Goal: Information Seeking & Learning: Learn about a topic

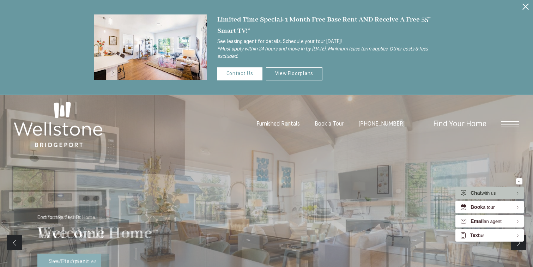
click at [523, 7] on icon "Close Alert" at bounding box center [525, 7] width 6 height 6
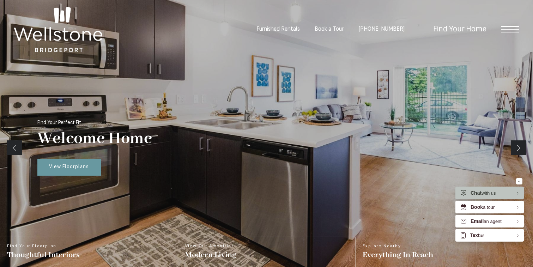
click at [508, 31] on span "Open Menu" at bounding box center [510, 29] width 18 height 6
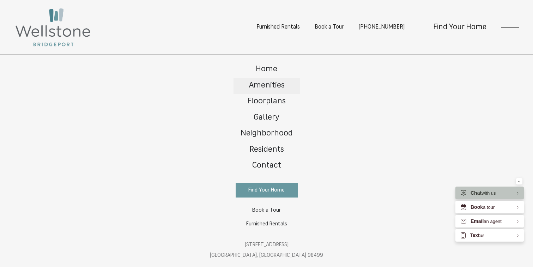
click at [277, 86] on span "Amenities" at bounding box center [267, 85] width 36 height 8
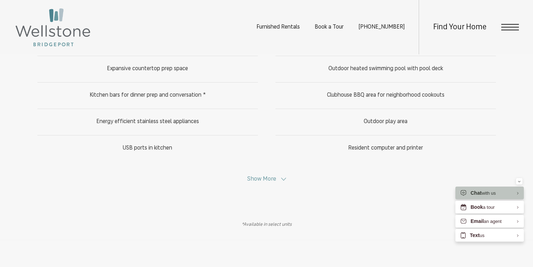
scroll to position [403, 0]
click at [274, 180] on span "Show More" at bounding box center [261, 178] width 29 height 6
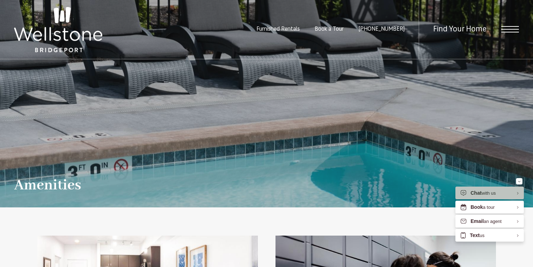
scroll to position [0, 0]
click at [508, 29] on span "Open Menu" at bounding box center [510, 29] width 18 height 1
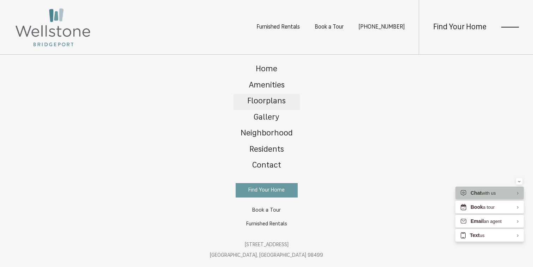
click at [267, 97] on span "Floorplans" at bounding box center [266, 101] width 38 height 8
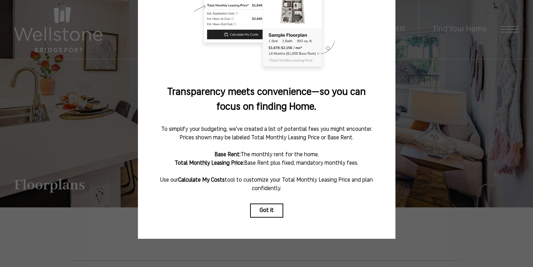
scroll to position [83, 0]
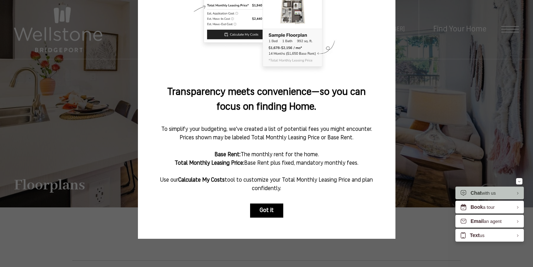
click at [271, 208] on button "Got it" at bounding box center [266, 210] width 33 height 14
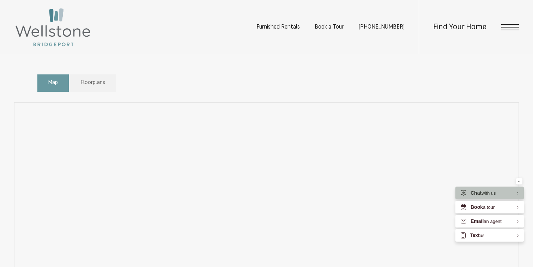
scroll to position [392, 0]
click at [288, 80] on div "Map Floorplans Bedrooms Studio 1 Bedroom 2 Bedroom" at bounding box center [266, 82] width 458 height 24
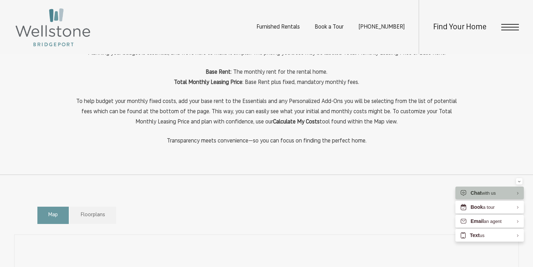
scroll to position [285, 0]
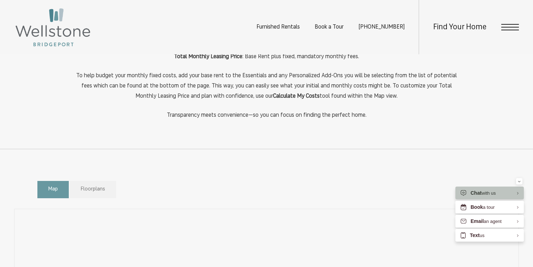
click at [96, 184] on link "Floorplans" at bounding box center [93, 189] width 46 height 17
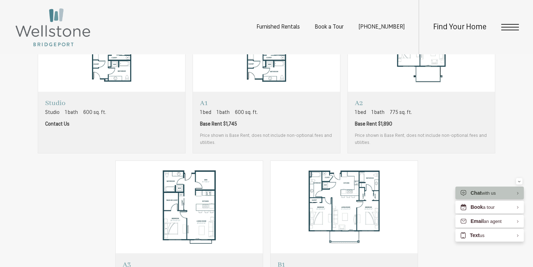
scroll to position [587, 0]
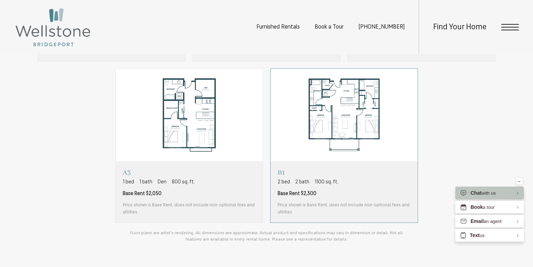
click at [383, 134] on img "View floorplan B1" at bounding box center [343, 115] width 147 height 92
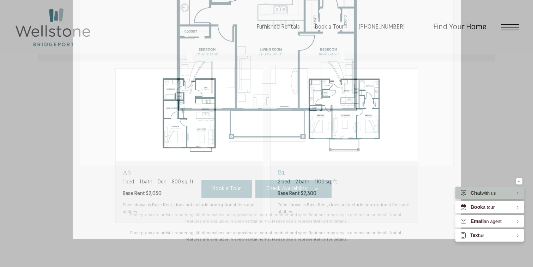
click at [391, 253] on div "B1 2 bed 2 bath 1100 sq. ft. Base Rent $2,300 2D 3D" at bounding box center [266, 133] width 533 height 267
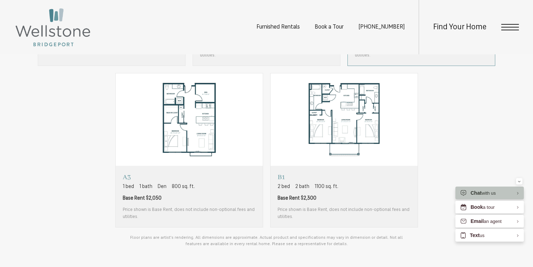
scroll to position [588, 0]
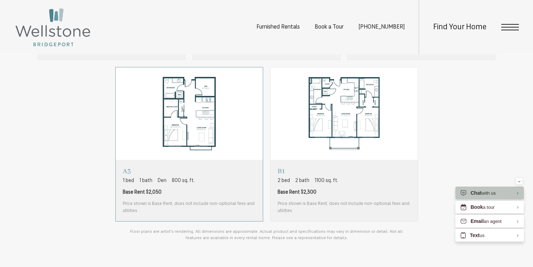
click at [205, 133] on img "View floorplan A3" at bounding box center [189, 113] width 147 height 92
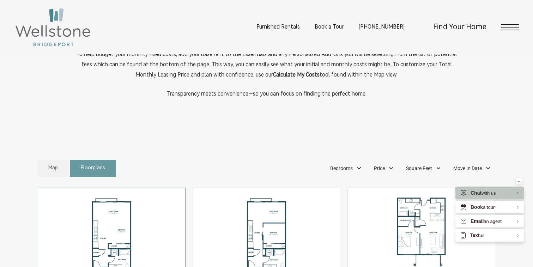
scroll to position [318, 0]
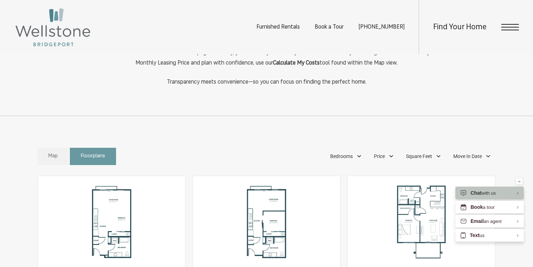
click at [60, 148] on link "Map" at bounding box center [52, 156] width 31 height 17
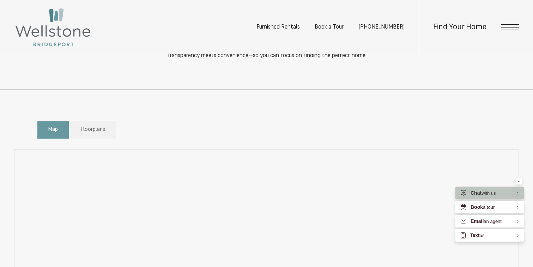
scroll to position [343, 0]
click at [53, 135] on link "Map" at bounding box center [52, 131] width 31 height 17
click at [500, 32] on div "Find Your Home" at bounding box center [469, 27] width 100 height 54
click at [508, 28] on span "Open Menu" at bounding box center [510, 27] width 18 height 6
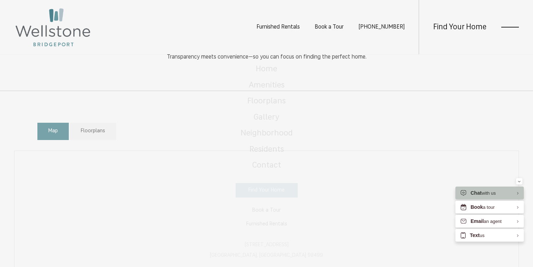
scroll to position [0, 0]
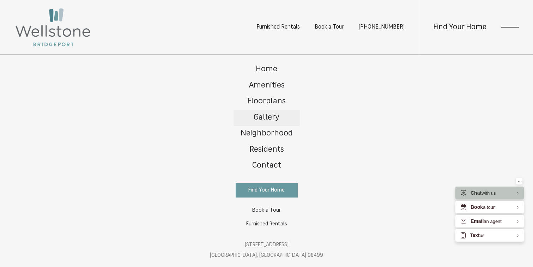
click at [272, 114] on span "Gallery" at bounding box center [267, 118] width 26 height 8
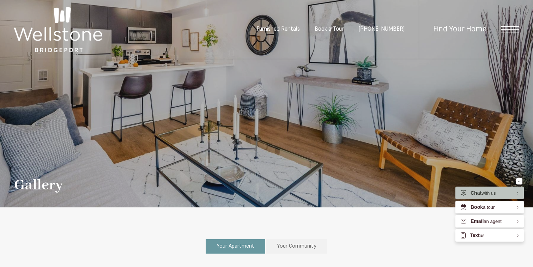
click at [480, 28] on span "Find Your Home" at bounding box center [459, 29] width 53 height 8
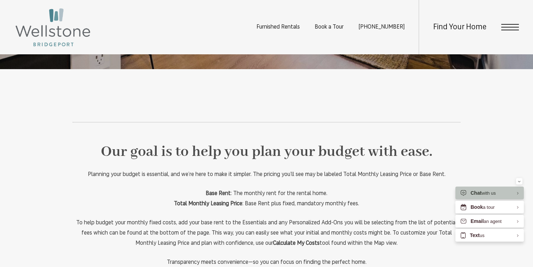
scroll to position [433, 0]
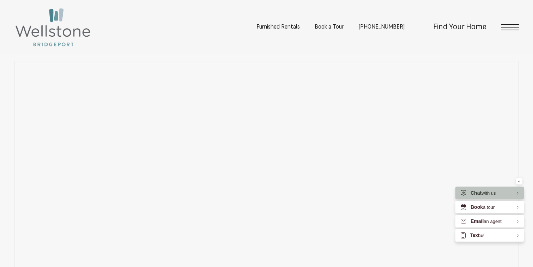
click at [510, 20] on div "Find Your Home" at bounding box center [469, 27] width 100 height 54
click at [510, 27] on span "Open Menu" at bounding box center [510, 27] width 18 height 1
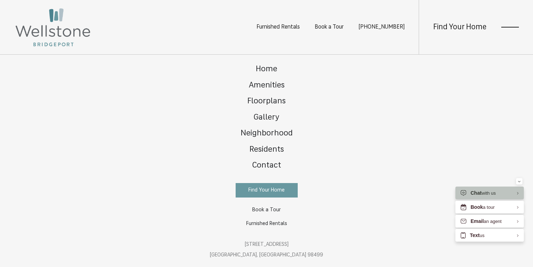
click at [510, 27] on span "Open Menu" at bounding box center [510, 27] width 18 height 1
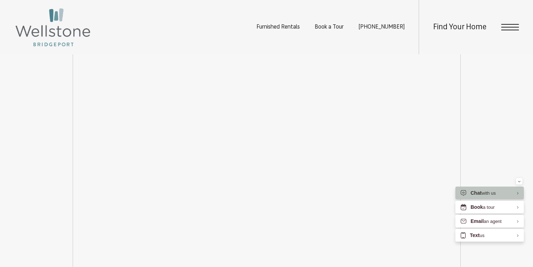
scroll to position [916, 0]
click at [516, 176] on div "Easy-to-Use Guide To make things simple and clear, we have put together a list …" at bounding box center [266, 214] width 533 height 610
click at [521, 181] on button "Minimize" at bounding box center [519, 181] width 6 height 6
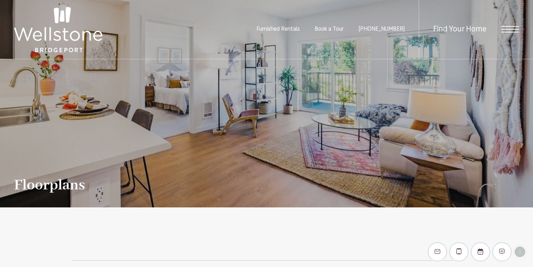
scroll to position [0, 0]
click at [506, 32] on span "Open Menu" at bounding box center [510, 32] width 18 height 1
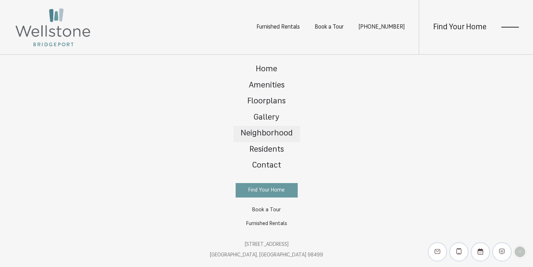
click at [274, 131] on span "Neighborhood" at bounding box center [266, 133] width 52 height 8
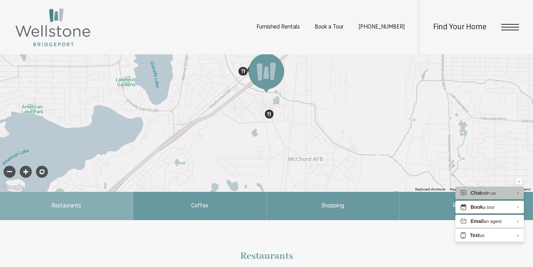
scroll to position [235, 0]
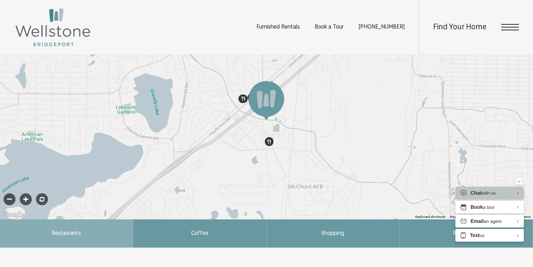
click at [269, 141] on img "Click to view details" at bounding box center [269, 142] width 8 height 8
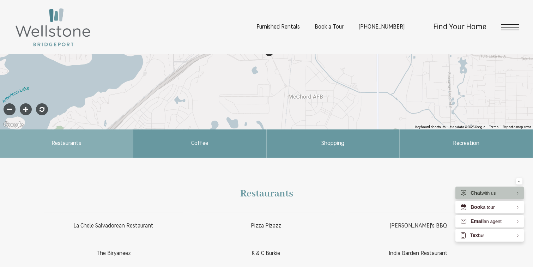
scroll to position [397, 0]
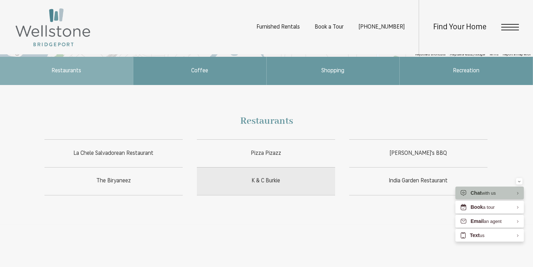
click at [270, 182] on span "K & C Burkie" at bounding box center [266, 181] width 138 height 10
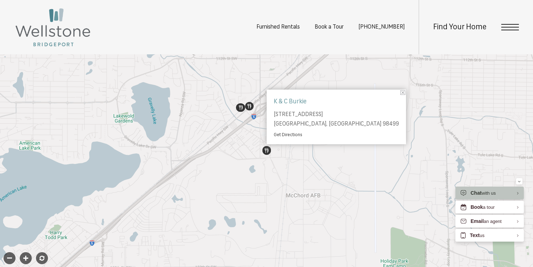
scroll to position [153, 0]
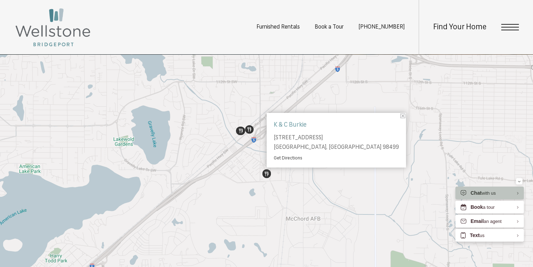
click at [295, 127] on strong "K & C Burkie" at bounding box center [336, 125] width 125 height 11
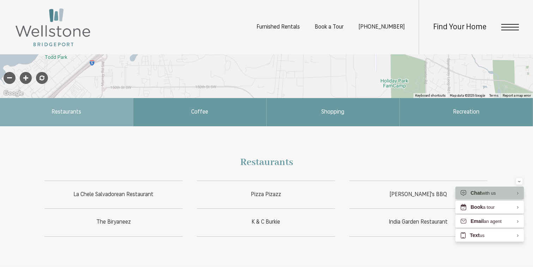
scroll to position [390, 0]
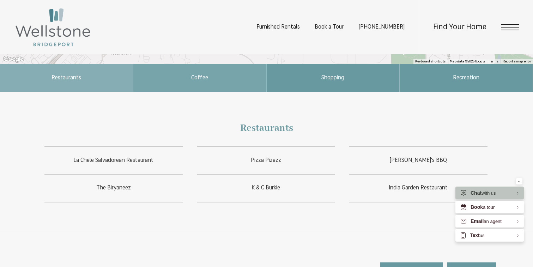
click at [209, 73] on span "Coffee" at bounding box center [199, 78] width 133 height 28
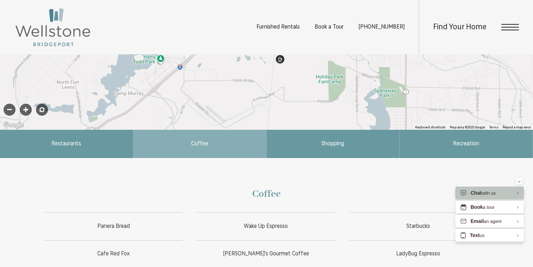
scroll to position [283, 0]
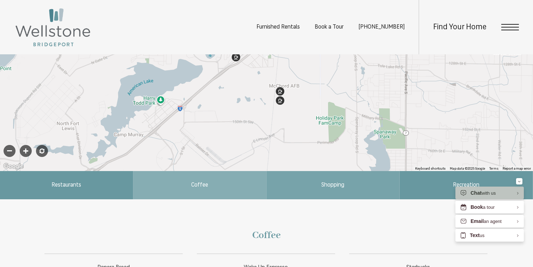
click at [338, 187] on span "Shopping" at bounding box center [332, 185] width 23 height 6
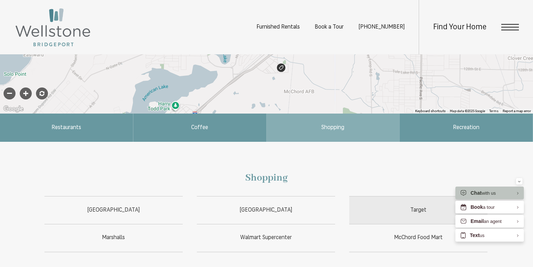
scroll to position [343, 0]
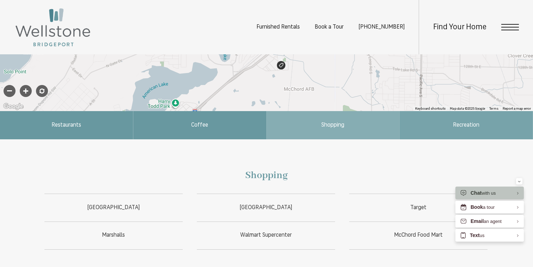
click at [430, 124] on span "Recreation" at bounding box center [466, 125] width 133 height 28
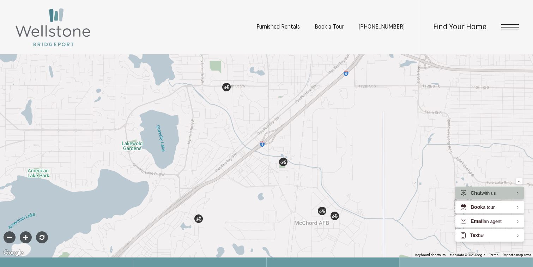
scroll to position [196, 0]
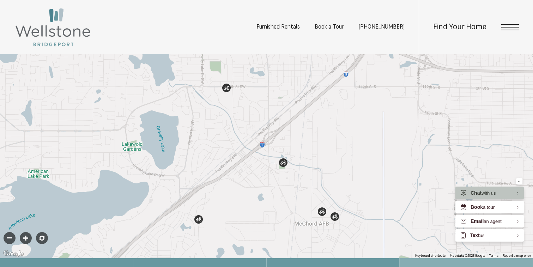
click at [488, 29] on div "Find Your Home" at bounding box center [469, 27] width 100 height 54
click at [496, 26] on div "Find Your Home" at bounding box center [469, 27] width 100 height 54
click at [502, 26] on span "Open Menu" at bounding box center [510, 27] width 18 height 6
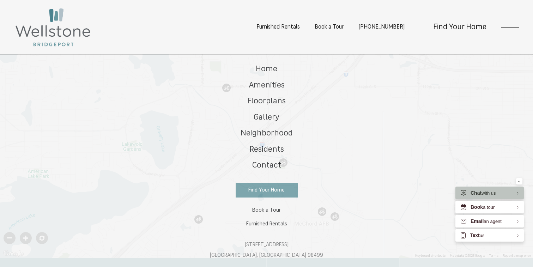
scroll to position [0, 0]
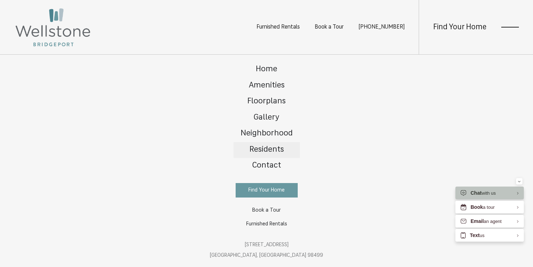
click at [272, 150] on span "Residents" at bounding box center [266, 150] width 35 height 8
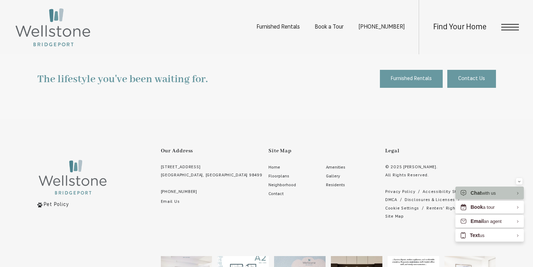
scroll to position [270, 0]
click at [510, 26] on span "Open Menu" at bounding box center [510, 27] width 18 height 6
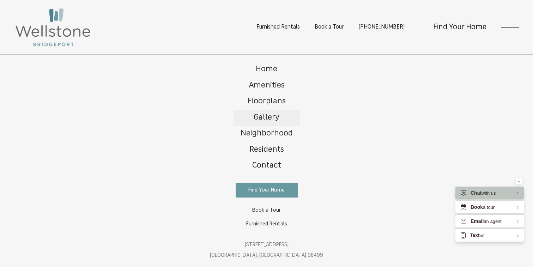
click at [268, 115] on span "Gallery" at bounding box center [267, 118] width 26 height 8
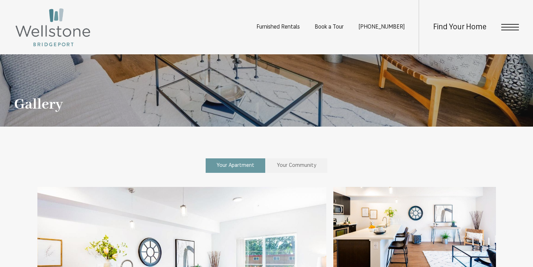
scroll to position [123, 0]
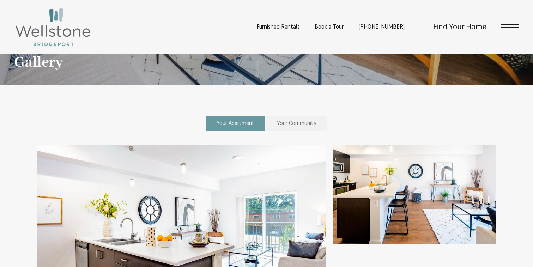
click at [284, 123] on span "Your Community" at bounding box center [296, 123] width 39 height 5
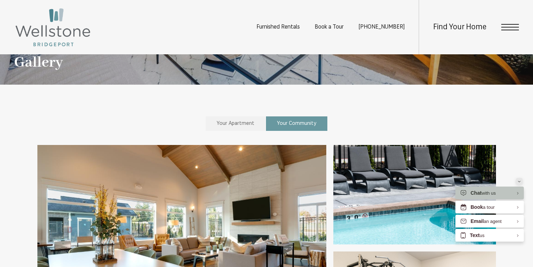
click at [519, 180] on div "Minimize" at bounding box center [519, 181] width 3 height 6
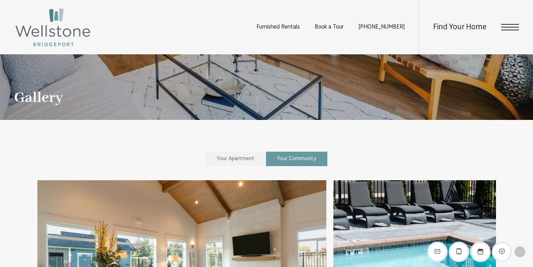
scroll to position [16, 0]
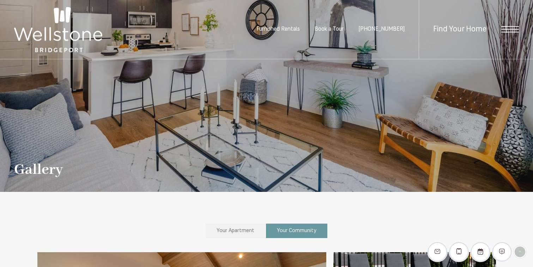
click at [234, 229] on span "Your Apartment" at bounding box center [236, 230] width 38 height 5
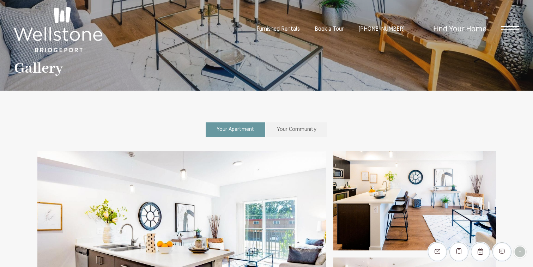
scroll to position [221, 0]
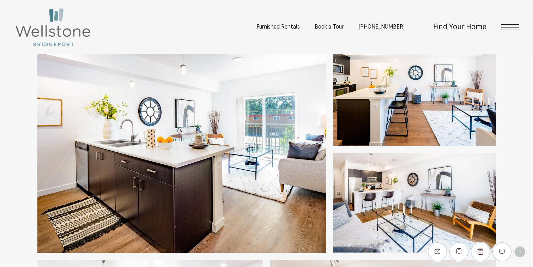
click at [234, 169] on img at bounding box center [181, 150] width 289 height 206
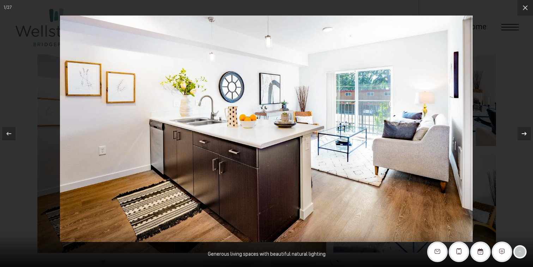
click at [523, 132] on icon at bounding box center [524, 133] width 8 height 8
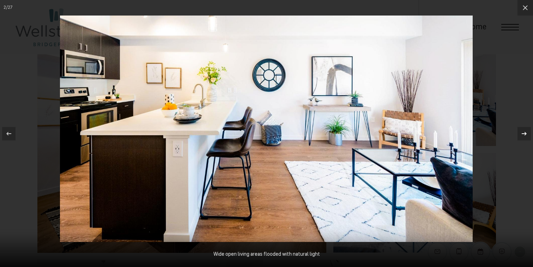
click at [523, 131] on icon at bounding box center [524, 133] width 8 height 8
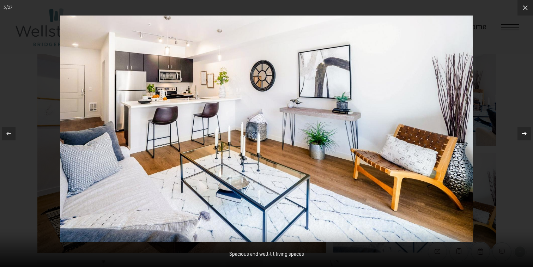
click at [523, 131] on icon at bounding box center [524, 133] width 8 height 8
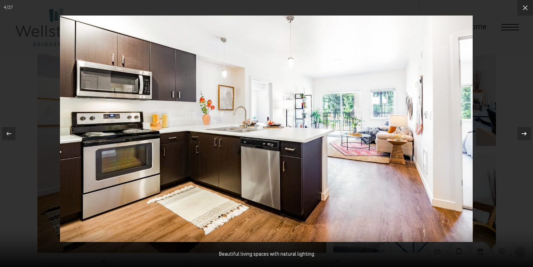
click at [523, 131] on icon at bounding box center [524, 133] width 8 height 8
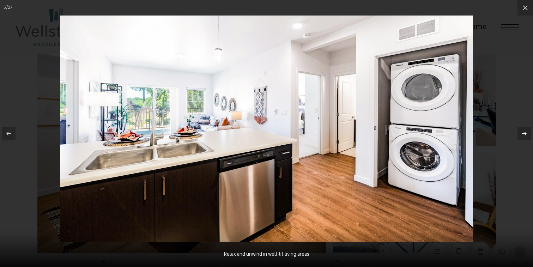
click at [520, 134] on icon at bounding box center [524, 133] width 8 height 8
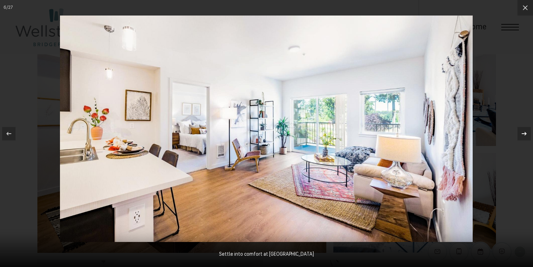
click at [525, 133] on icon at bounding box center [524, 134] width 5 height 4
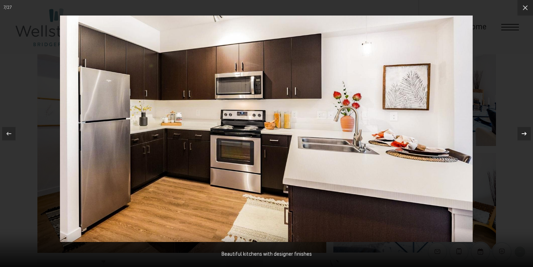
click at [525, 133] on icon at bounding box center [524, 134] width 5 height 4
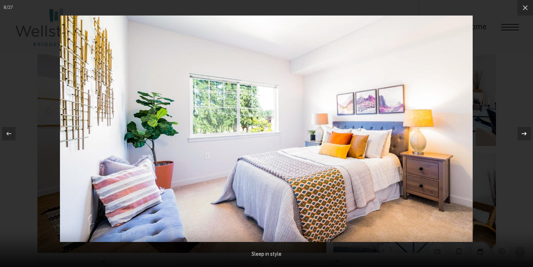
click at [525, 133] on icon at bounding box center [524, 134] width 5 height 4
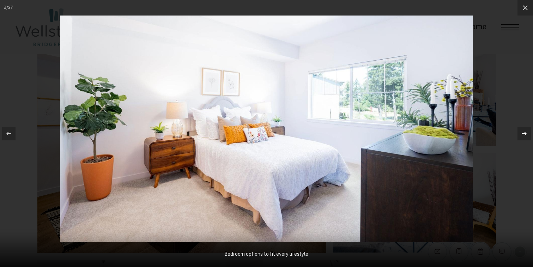
click at [525, 133] on icon at bounding box center [524, 134] width 5 height 4
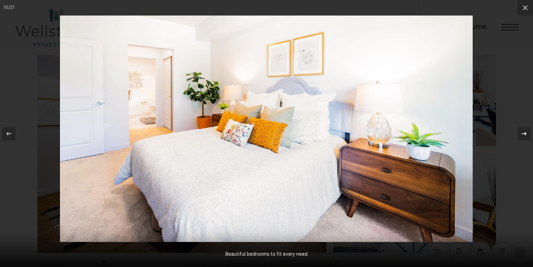
click at [525, 133] on icon at bounding box center [524, 134] width 5 height 4
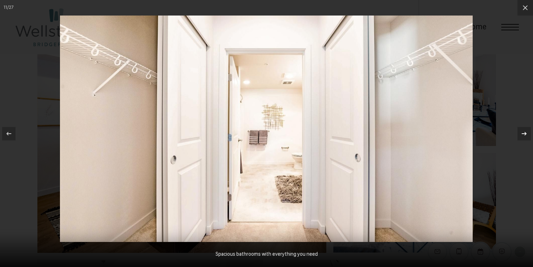
click at [526, 132] on icon at bounding box center [524, 133] width 8 height 8
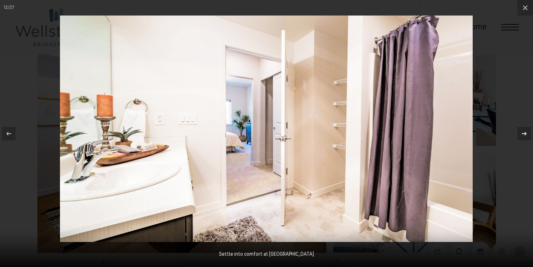
click at [526, 132] on icon at bounding box center [524, 133] width 8 height 8
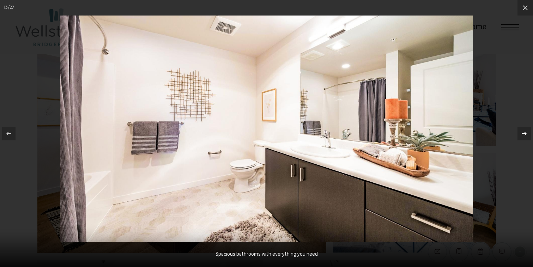
click at [526, 132] on icon at bounding box center [524, 133] width 8 height 8
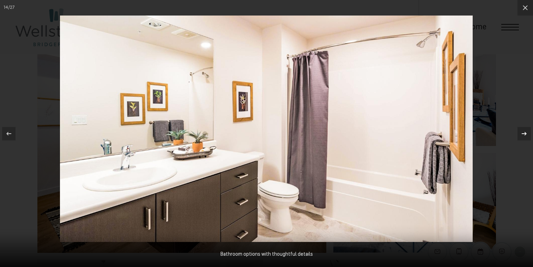
click at [526, 132] on icon at bounding box center [524, 133] width 8 height 8
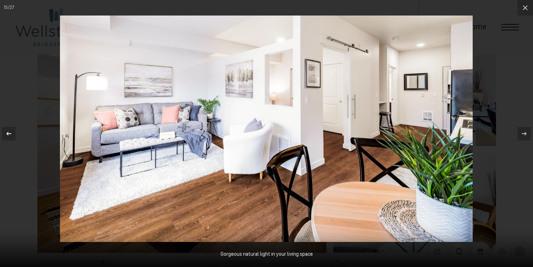
click at [8, 133] on icon at bounding box center [8, 134] width 5 height 4
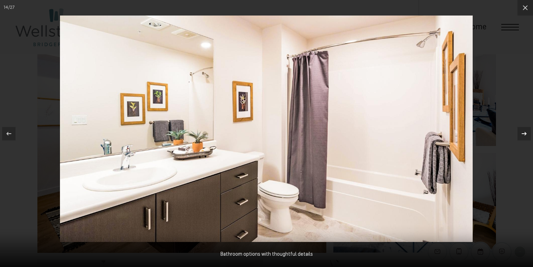
click at [522, 136] on icon at bounding box center [524, 133] width 8 height 8
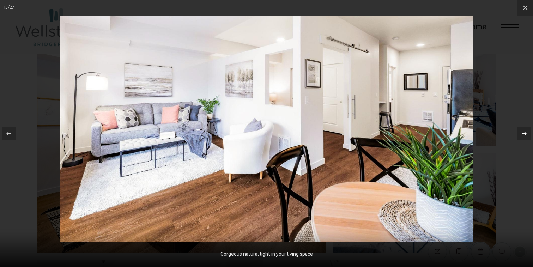
click at [525, 133] on icon at bounding box center [524, 133] width 8 height 8
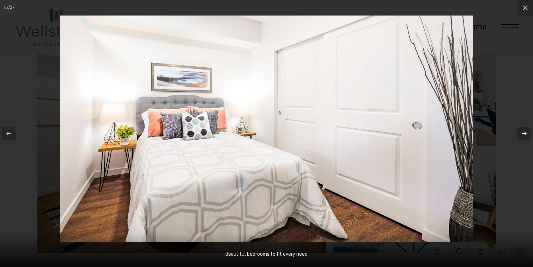
click at [525, 133] on icon at bounding box center [524, 133] width 8 height 8
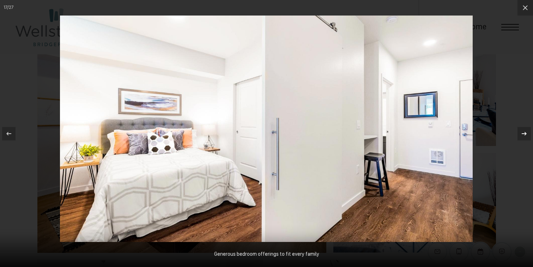
click at [525, 133] on icon at bounding box center [524, 133] width 8 height 8
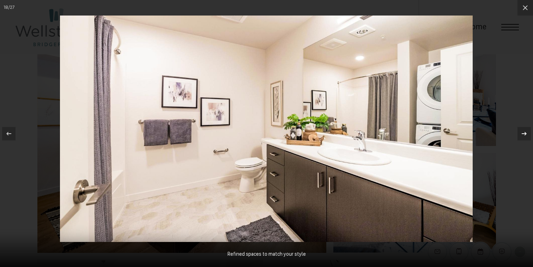
click at [525, 133] on icon at bounding box center [524, 134] width 5 height 4
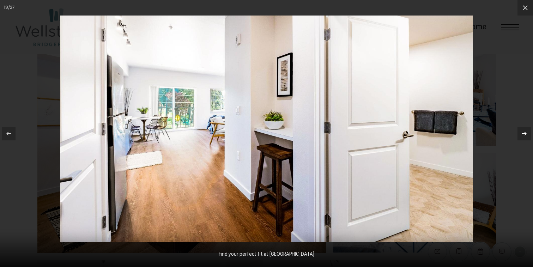
click at [525, 132] on icon at bounding box center [524, 134] width 5 height 4
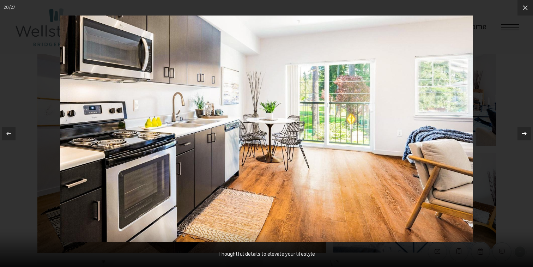
click at [525, 132] on icon at bounding box center [524, 134] width 5 height 4
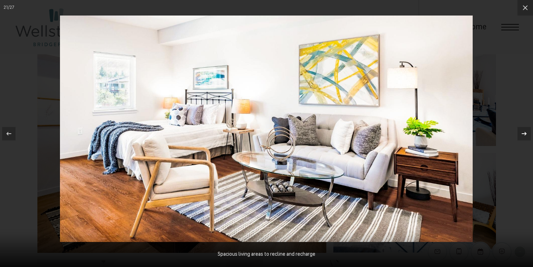
click at [525, 132] on icon at bounding box center [524, 133] width 8 height 8
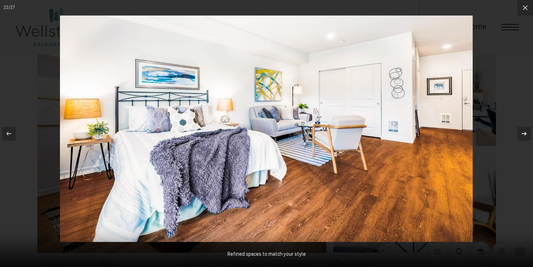
click at [525, 132] on icon at bounding box center [524, 133] width 8 height 8
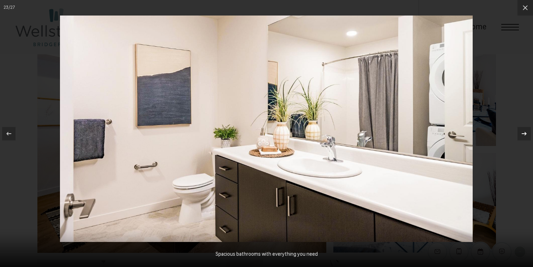
click at [525, 132] on icon at bounding box center [524, 133] width 8 height 8
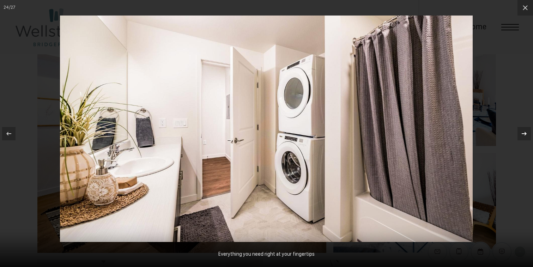
click at [525, 132] on icon at bounding box center [524, 133] width 8 height 8
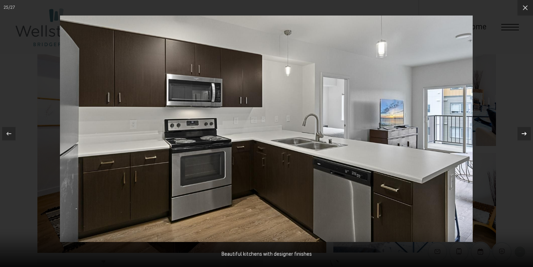
click at [526, 133] on icon at bounding box center [524, 133] width 8 height 8
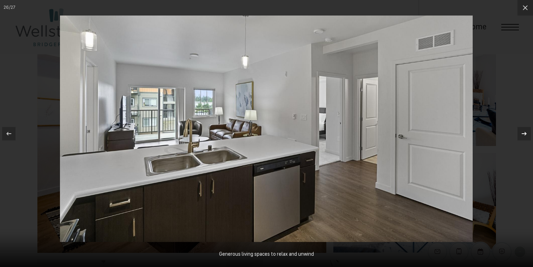
click at [526, 133] on icon at bounding box center [524, 133] width 8 height 8
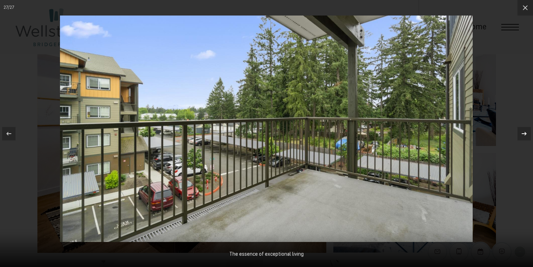
click at [526, 133] on icon at bounding box center [524, 133] width 8 height 8
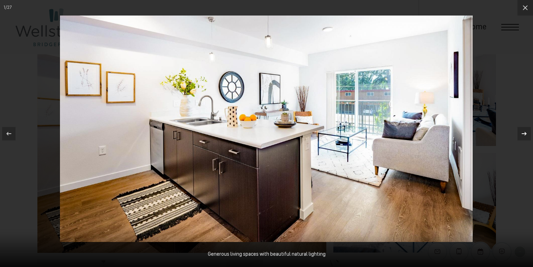
click at [526, 133] on icon at bounding box center [524, 133] width 8 height 8
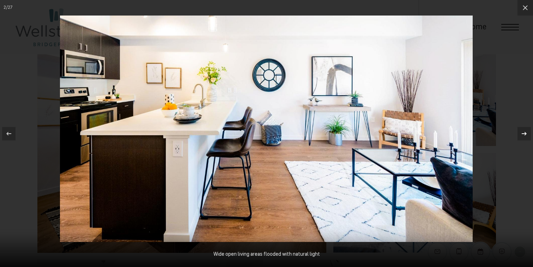
click at [526, 133] on icon at bounding box center [524, 133] width 8 height 8
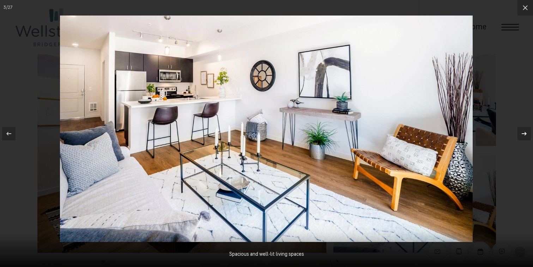
click at [527, 133] on icon at bounding box center [524, 133] width 8 height 8
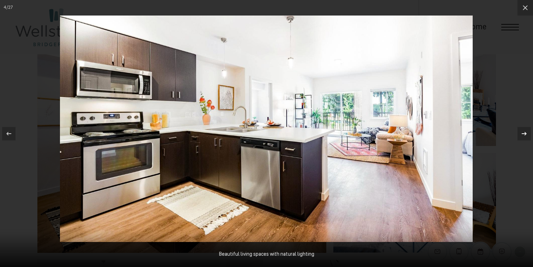
click at [527, 133] on icon at bounding box center [524, 133] width 8 height 8
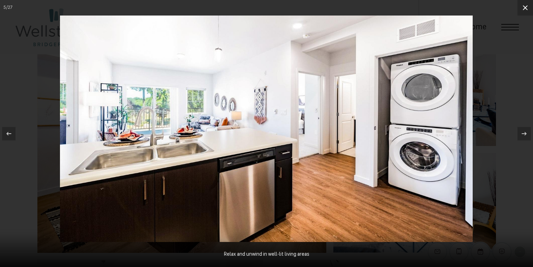
click at [521, 10] on icon at bounding box center [525, 8] width 8 height 8
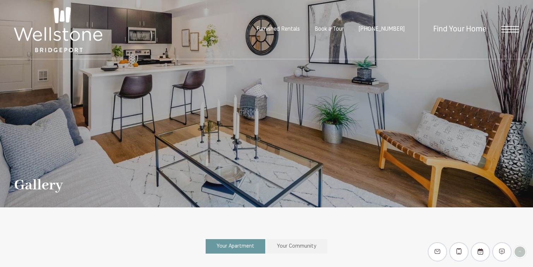
click at [299, 29] on span "Furnished Rentals" at bounding box center [277, 29] width 43 height 6
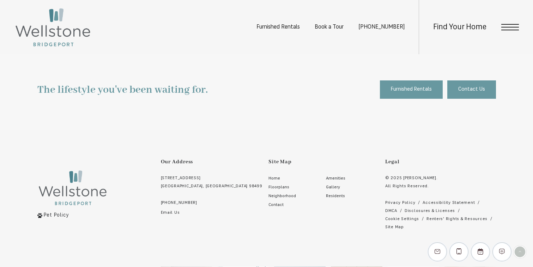
scroll to position [1931, 0]
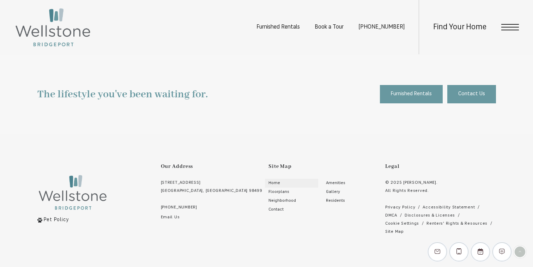
click at [268, 182] on span "Home" at bounding box center [274, 183] width 12 height 4
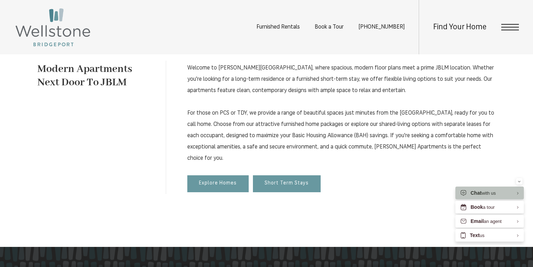
scroll to position [379, 0]
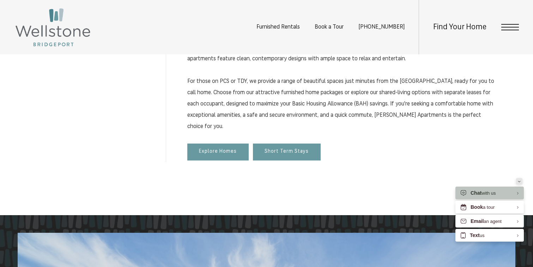
click at [518, 183] on div "Minimize" at bounding box center [519, 181] width 3 height 6
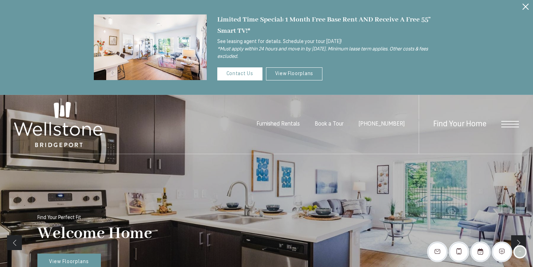
scroll to position [0, 0]
